Goal: Book appointment/travel/reservation

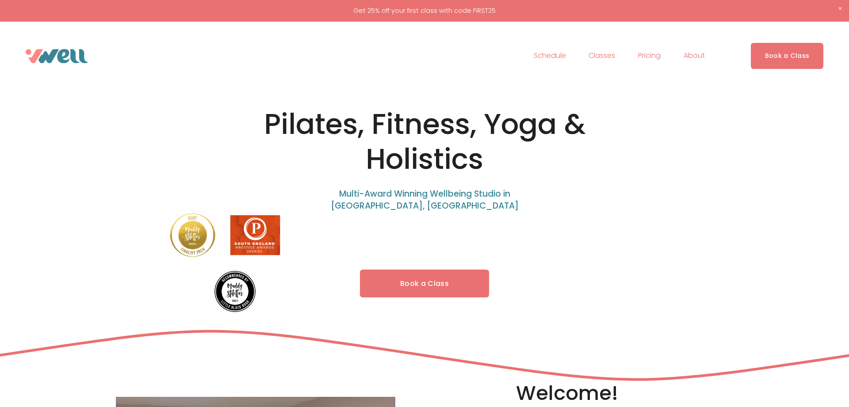
click at [607, 71] on div at bounding box center [424, 203] width 849 height 407
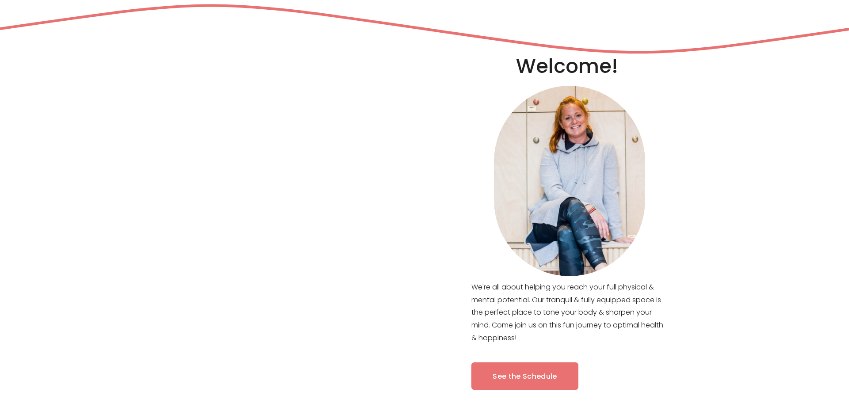
scroll to position [406, 0]
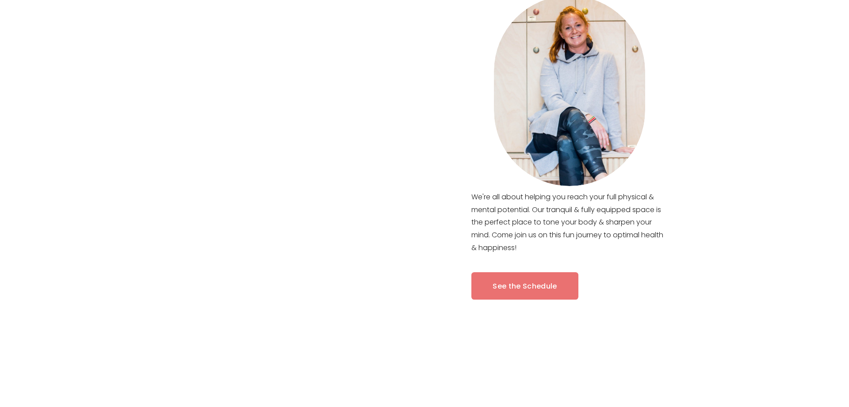
click at [515, 287] on link "See the Schedule" at bounding box center [524, 286] width 107 height 28
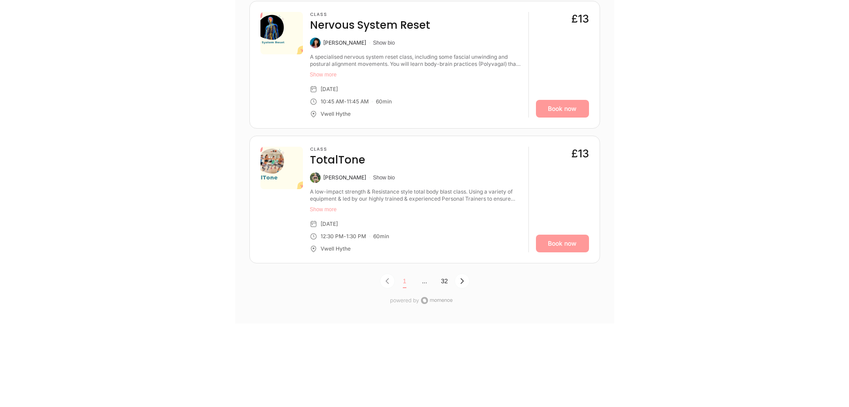
scroll to position [2885, 0]
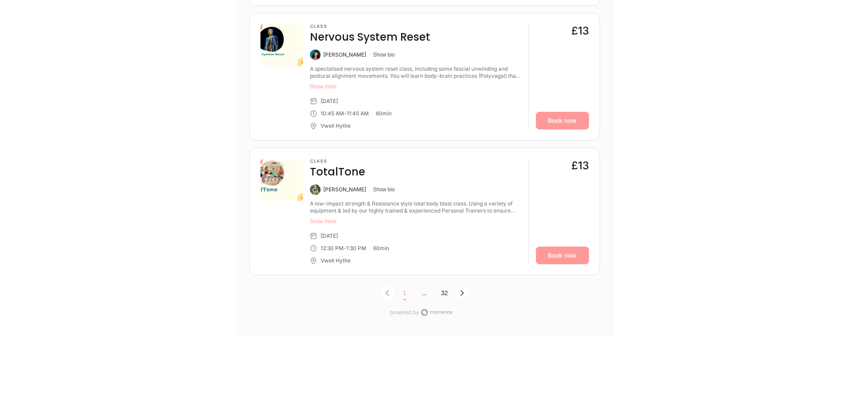
click at [459, 289] on icon "Next Page, Page 0" at bounding box center [461, 292] width 7 height 7
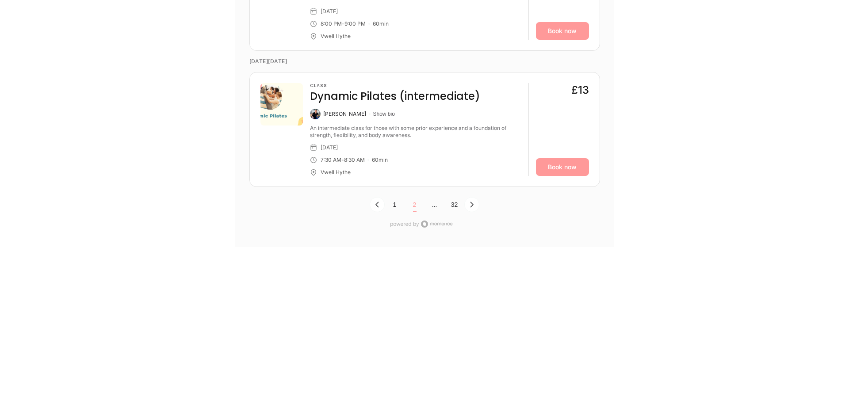
scroll to position [2957, 0]
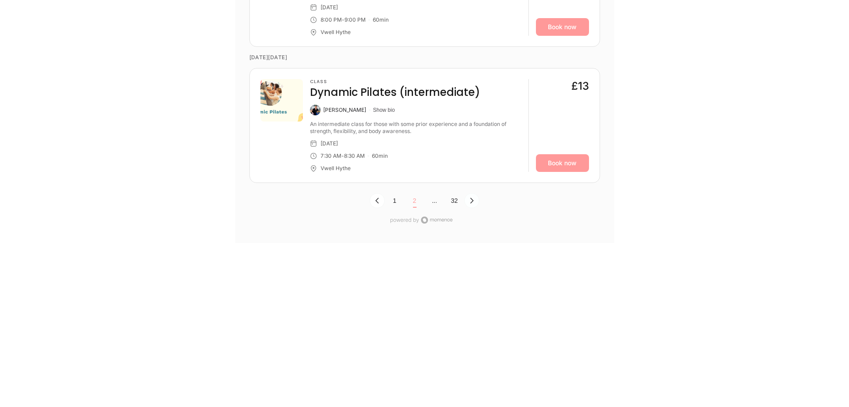
click at [469, 198] on icon "Next Page, Page 1" at bounding box center [471, 200] width 7 height 7
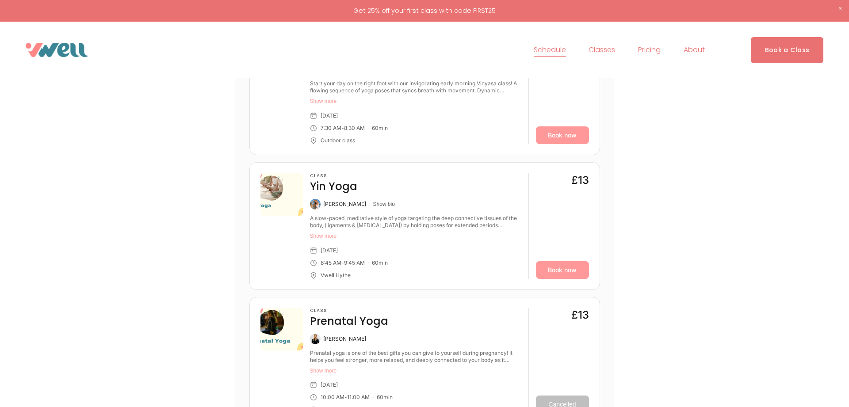
scroll to position [432, 0]
click at [0, 0] on span "Pilates" at bounding box center [0, 0] width 0 height 0
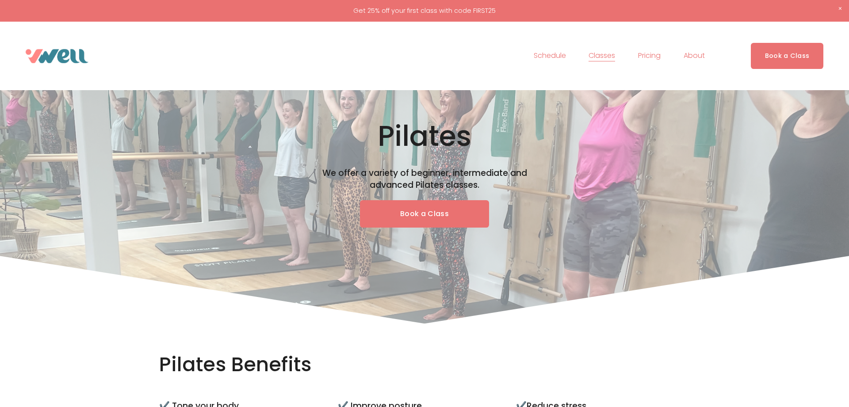
click at [424, 209] on link "Book a Class" at bounding box center [424, 214] width 129 height 28
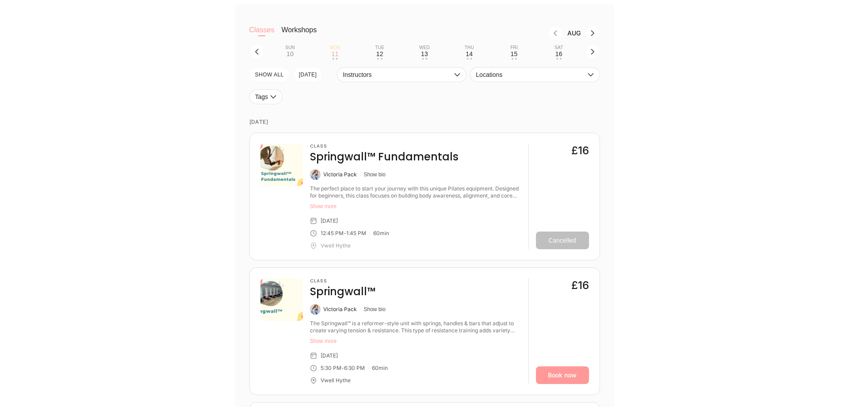
scroll to position [316, 0]
click at [378, 51] on div "12" at bounding box center [379, 52] width 7 height 7
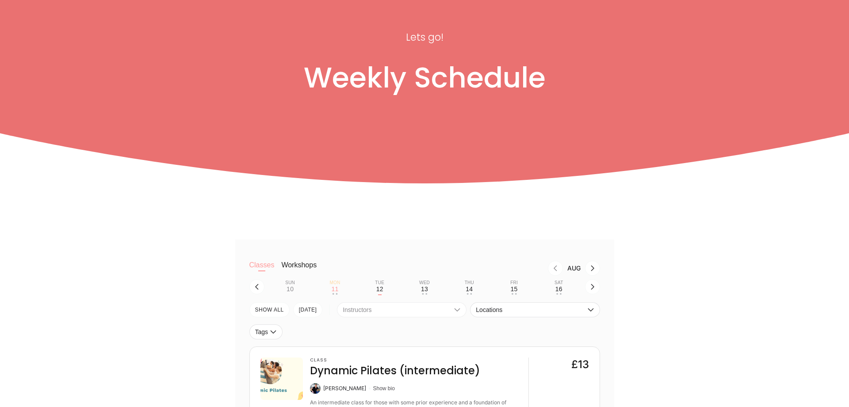
scroll to position [135, 0]
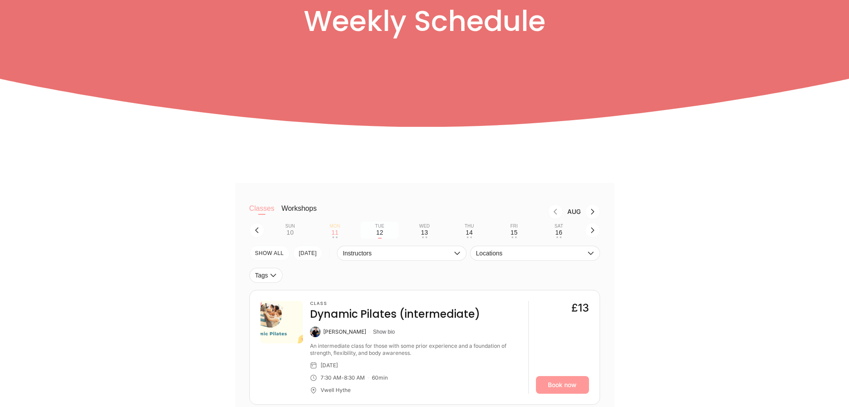
click at [380, 231] on div "12" at bounding box center [379, 232] width 7 height 7
click at [423, 232] on div "13" at bounding box center [424, 232] width 7 height 7
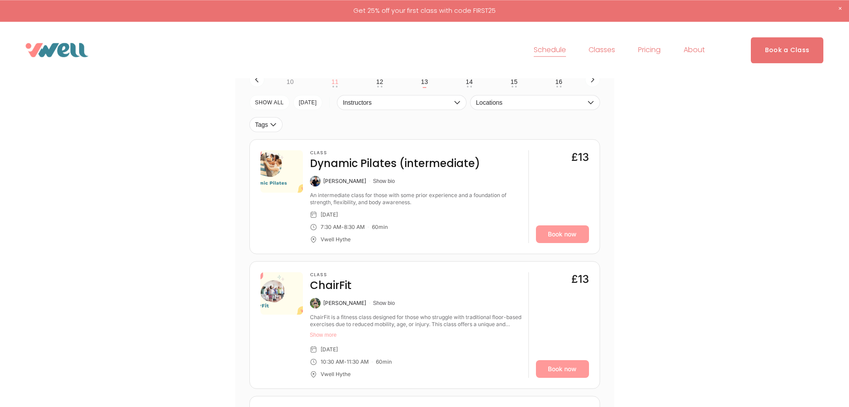
scroll to position [270, 0]
